Goal: Transaction & Acquisition: Book appointment/travel/reservation

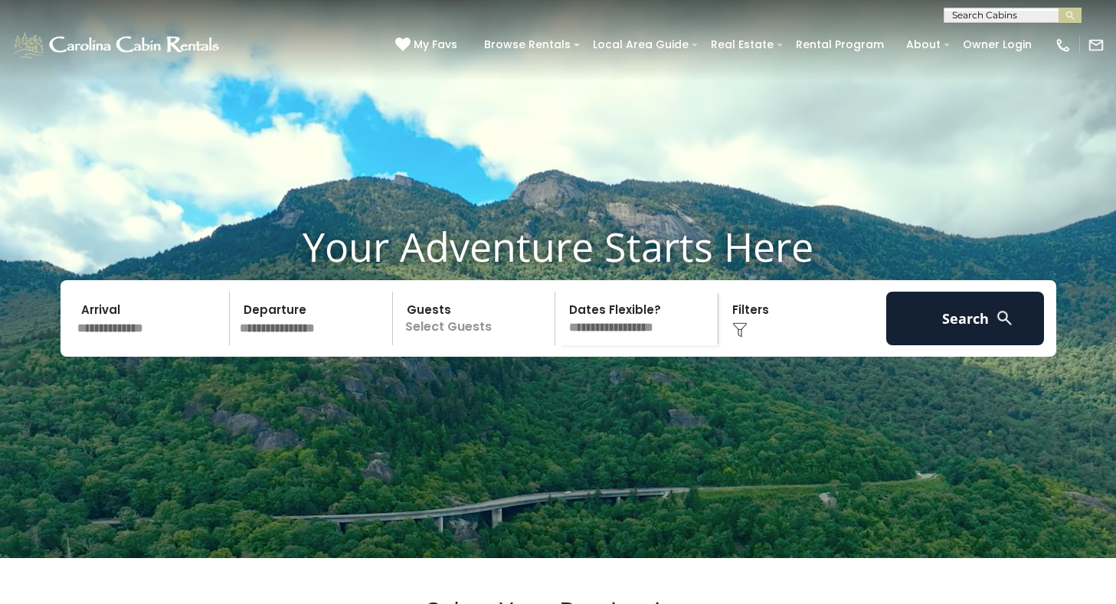
click at [164, 345] on input "text" at bounding box center [151, 319] width 159 height 54
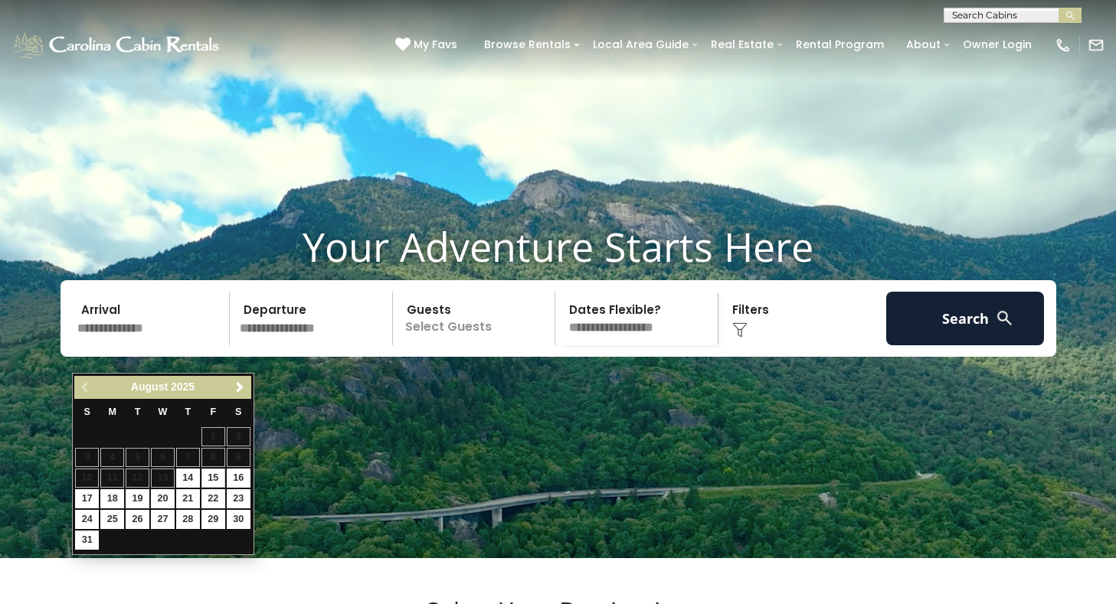
click at [216, 475] on link "15" at bounding box center [213, 478] width 24 height 19
type input "*******"
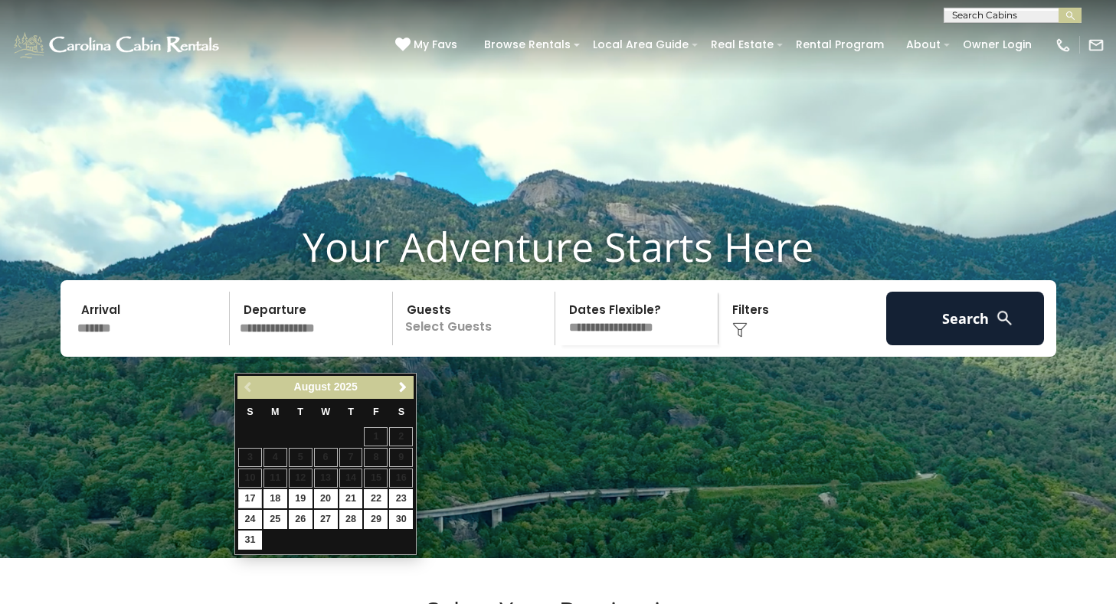
click at [255, 495] on link "17" at bounding box center [250, 498] width 24 height 19
type input "*******"
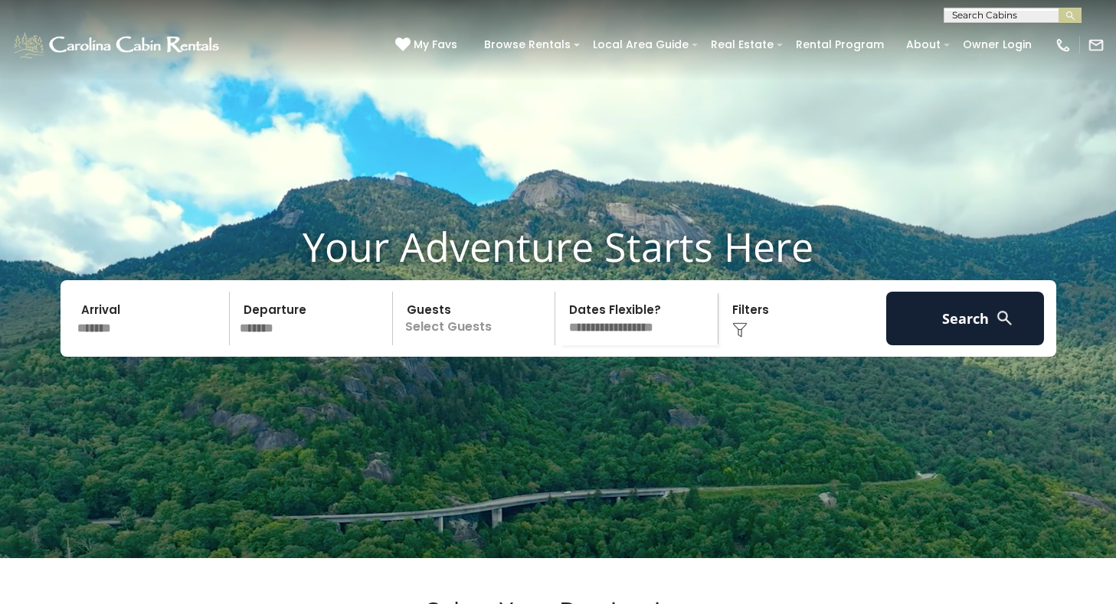
click at [429, 345] on p "Select Guests" at bounding box center [476, 319] width 158 height 54
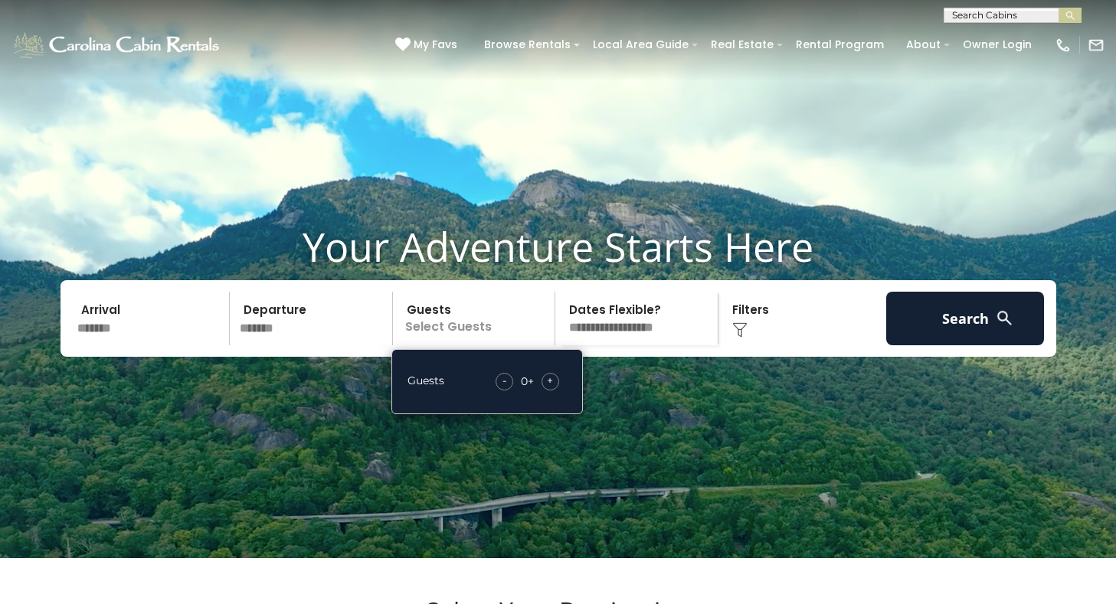
click at [558, 391] on div "+" at bounding box center [550, 382] width 18 height 18
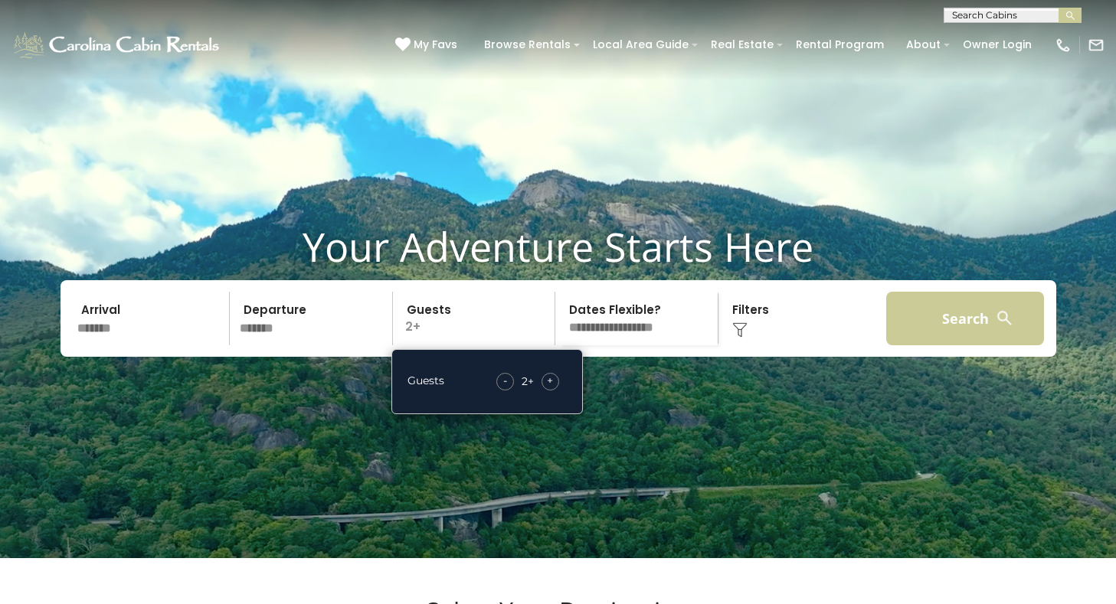
click at [950, 345] on button "Search" at bounding box center [965, 319] width 159 height 54
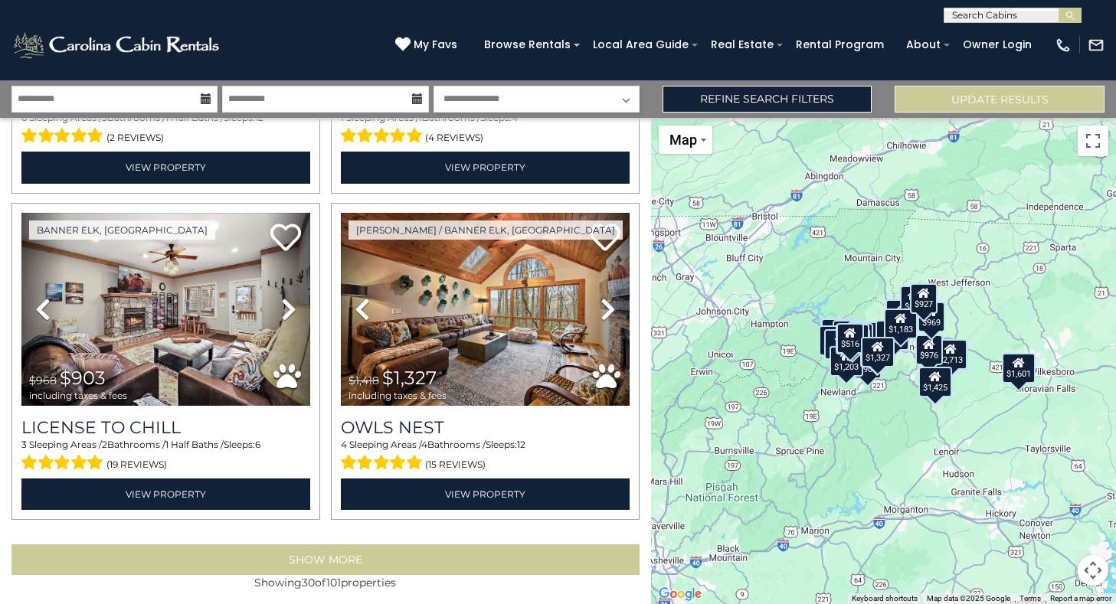
click at [427, 544] on button "Show More" at bounding box center [325, 559] width 628 height 31
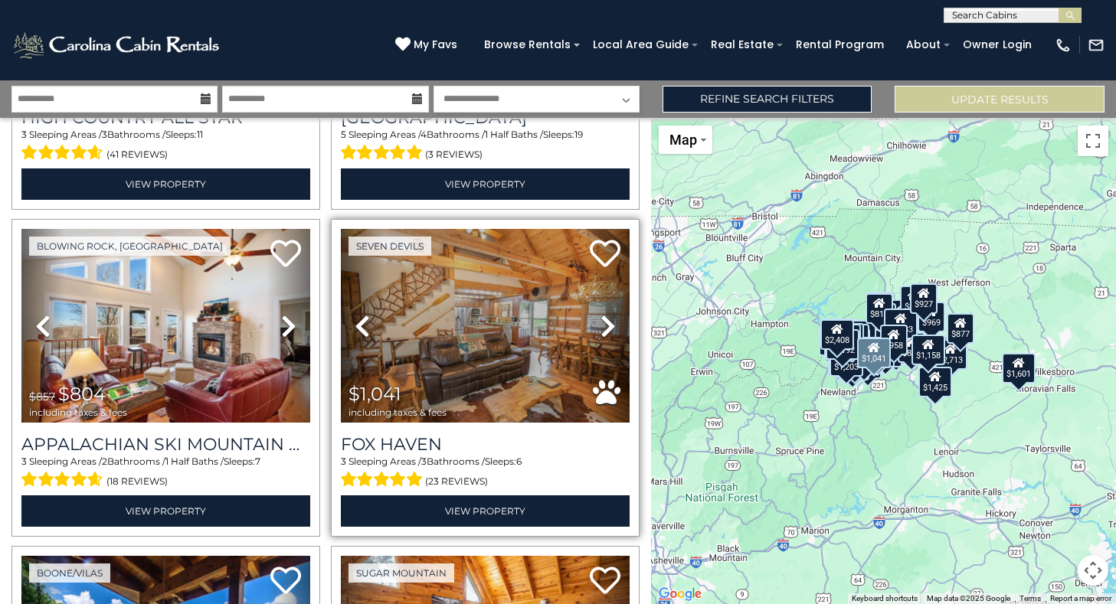
scroll to position [8829, 0]
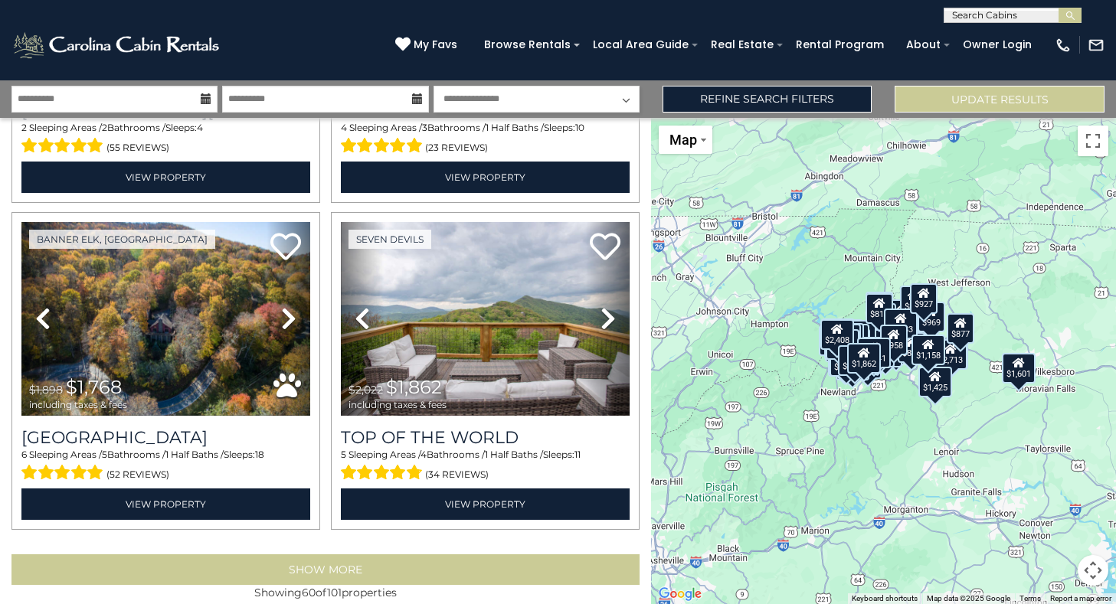
click at [408, 554] on button "Show More" at bounding box center [325, 569] width 628 height 31
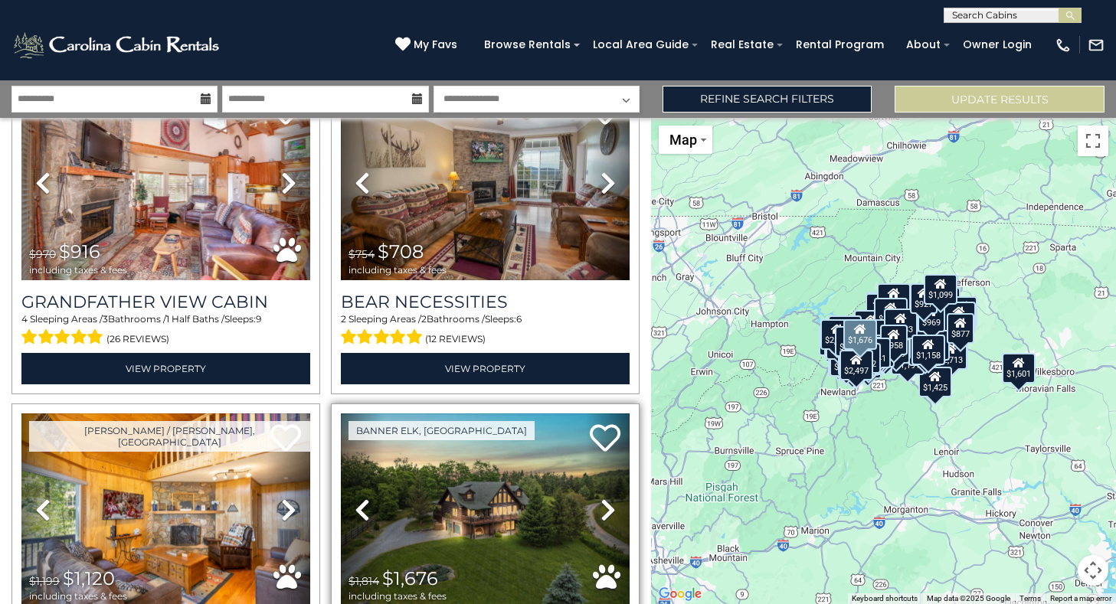
scroll to position [11890, 0]
